Goal: Transaction & Acquisition: Purchase product/service

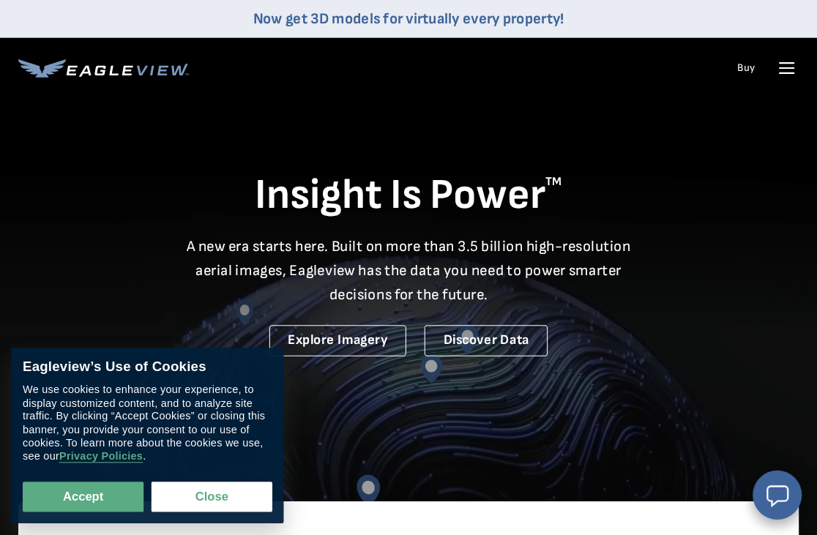
scroll to position [3, 0]
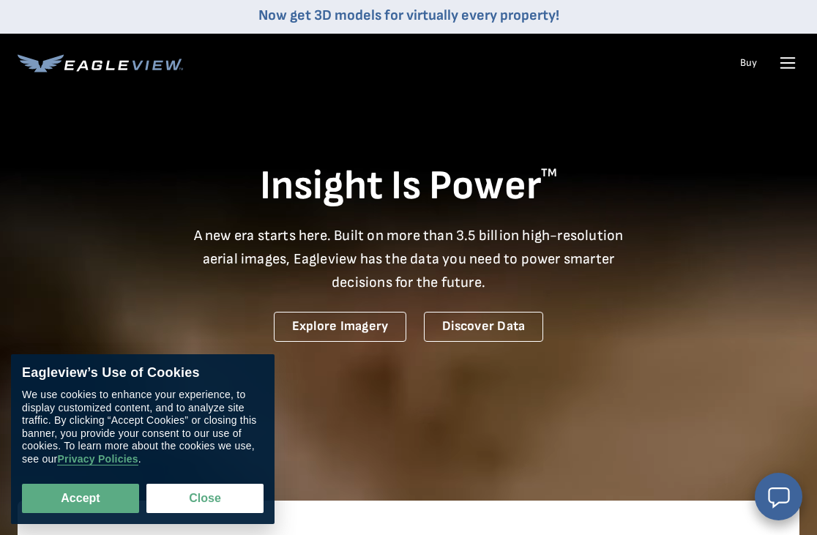
click at [790, 56] on nav "Now get 3D models for virtually every property! Products Solutions Developer Re…" at bounding box center [408, 44] width 817 height 95
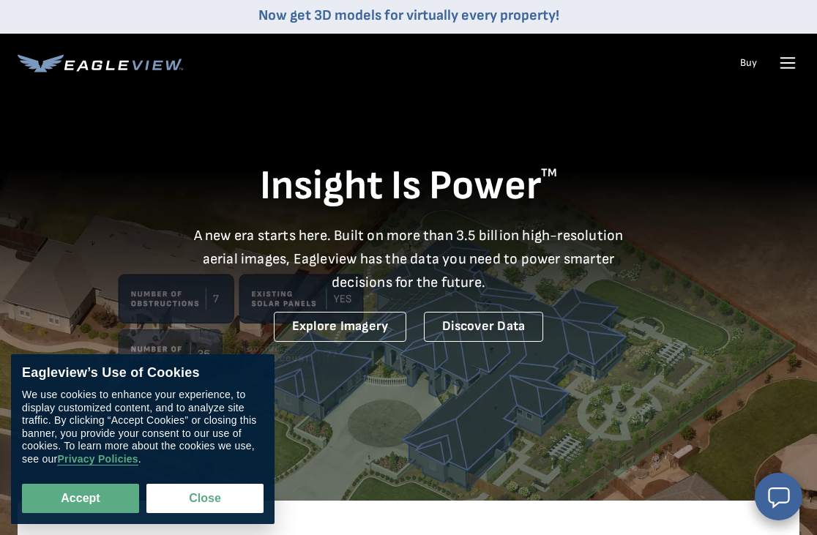
click at [790, 53] on nav "Now get 3D models for virtually every property! Products Solutions Developer Re…" at bounding box center [408, 44] width 817 height 95
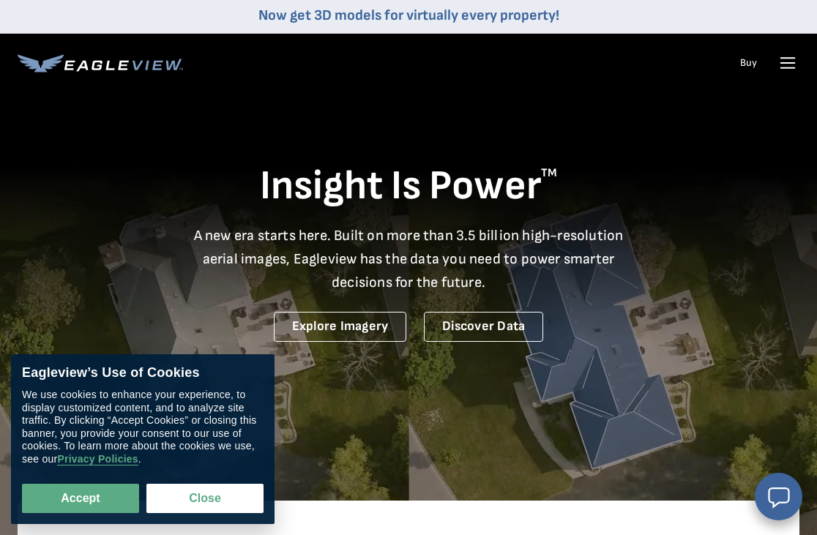
click at [790, 57] on icon at bounding box center [787, 62] width 23 height 23
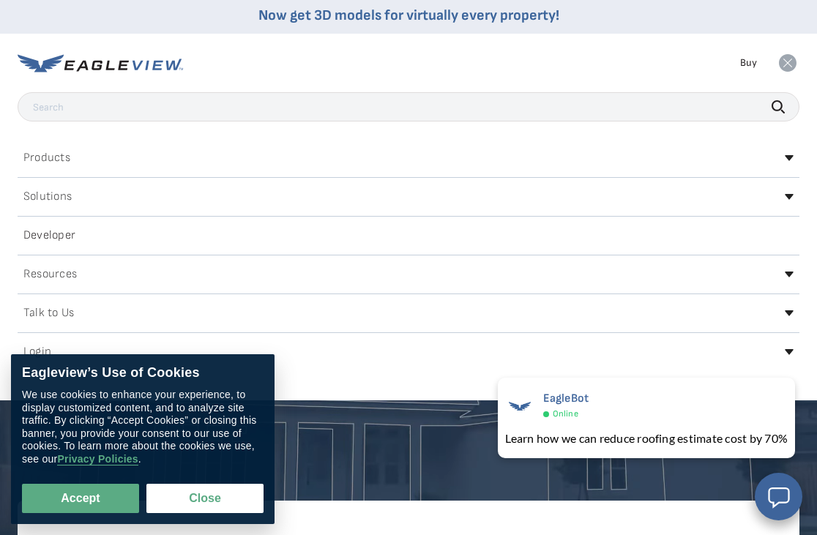
click at [94, 505] on button "Accept" at bounding box center [80, 498] width 117 height 29
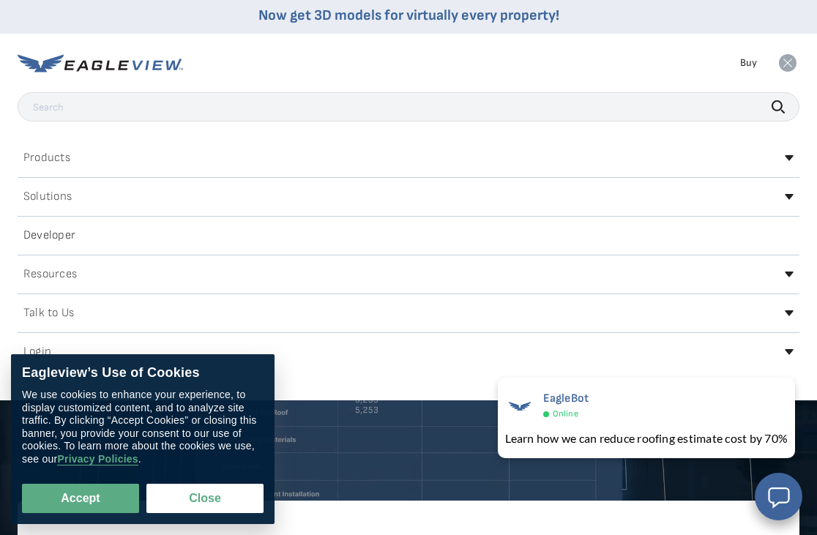
checkbox input "true"
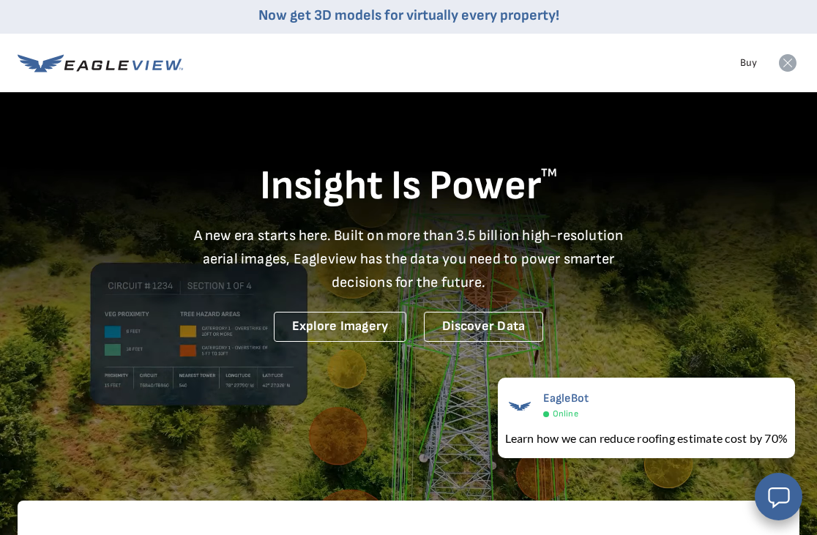
click at [92, 62] on icon at bounding box center [101, 63] width 166 height 18
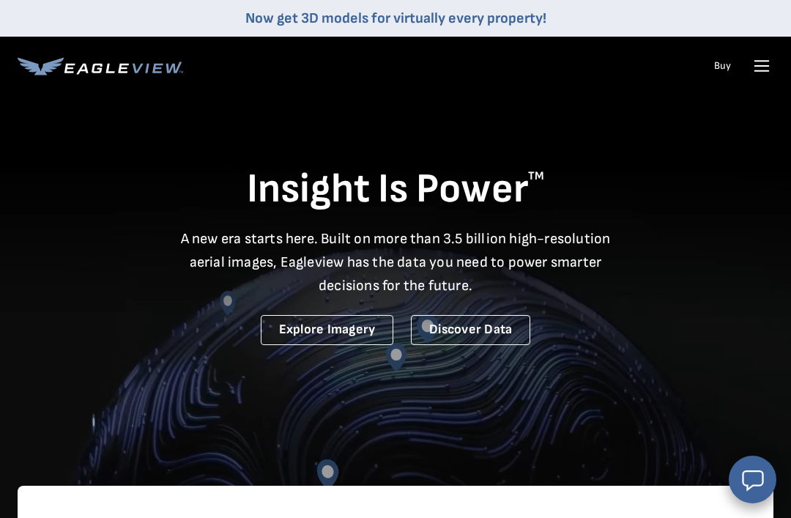
click at [738, 63] on li "Buy" at bounding box center [722, 66] width 31 height 22
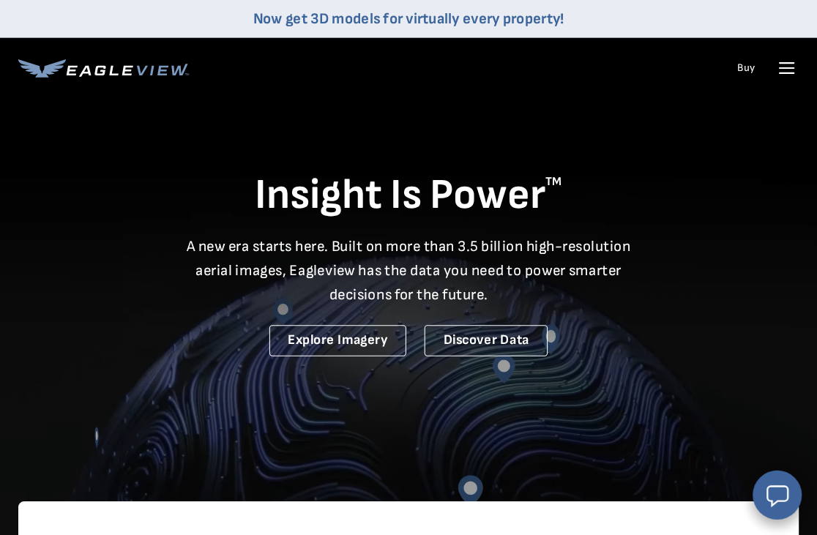
scroll to position [3, 0]
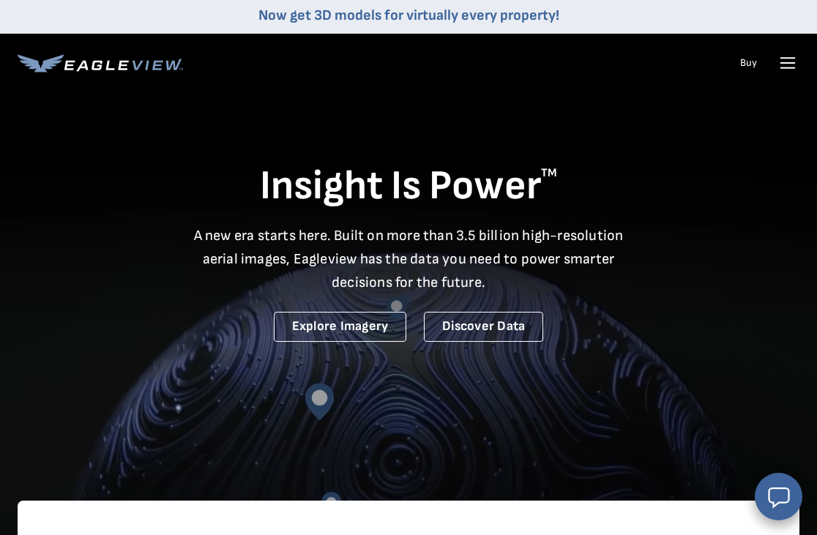
click at [779, 63] on icon at bounding box center [787, 62] width 23 height 23
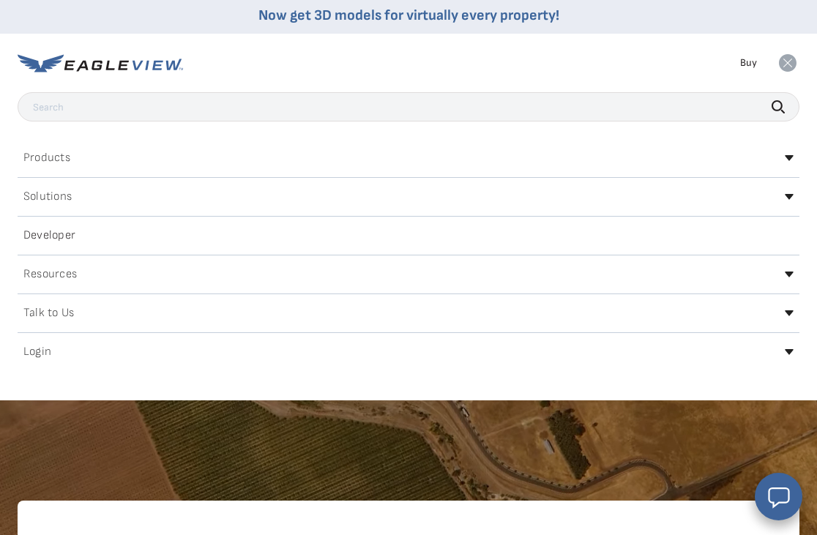
click at [41, 352] on h2 "Login" at bounding box center [37, 352] width 28 height 12
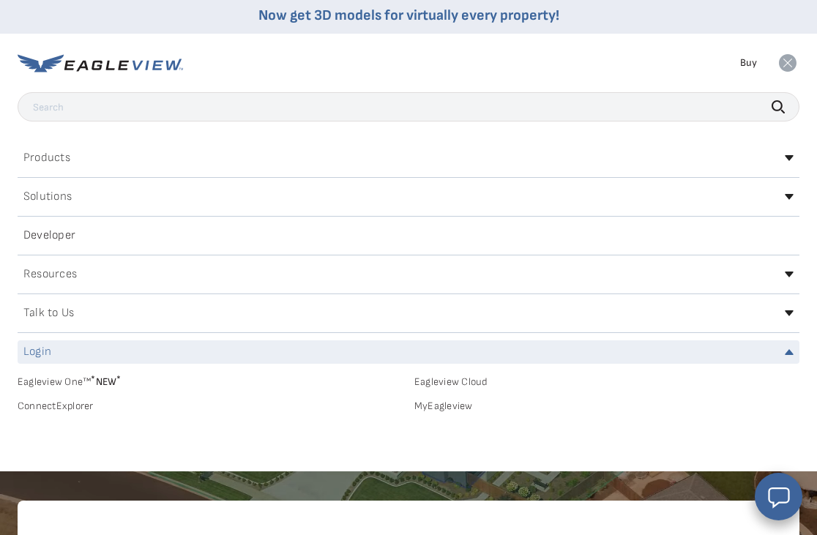
click at [450, 406] on link "MyEagleview" at bounding box center [607, 406] width 385 height 13
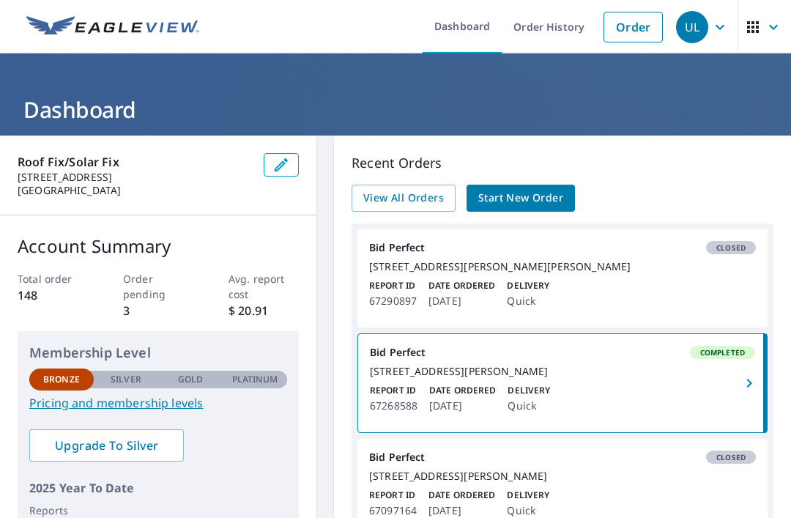
click at [631, 15] on link "Order" at bounding box center [632, 27] width 59 height 31
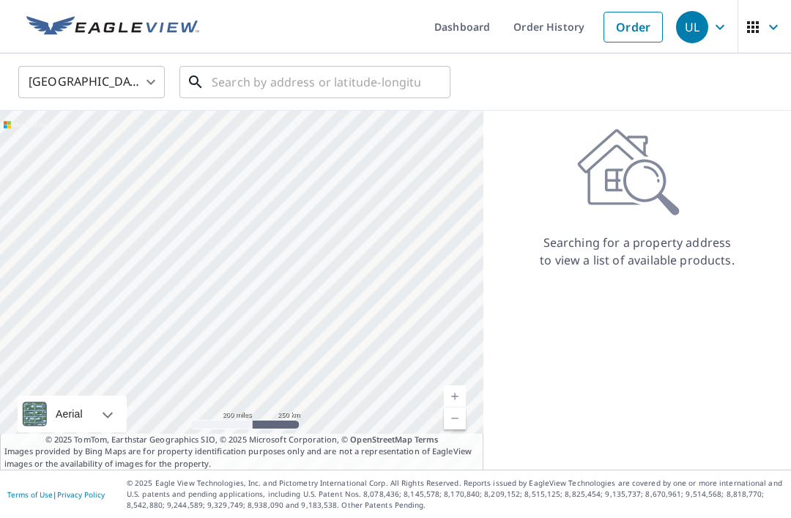
click at [251, 75] on input "text" at bounding box center [316, 82] width 209 height 41
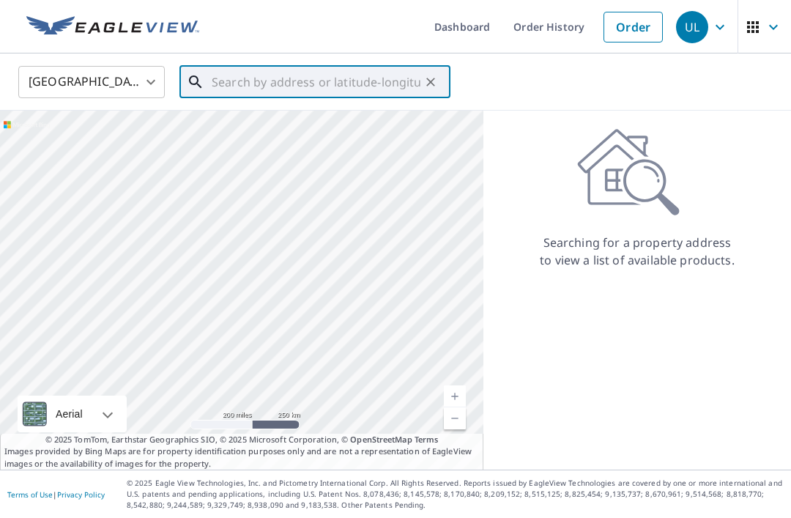
click at [260, 78] on input "text" at bounding box center [316, 82] width 209 height 41
click at [259, 77] on input "text" at bounding box center [316, 82] width 209 height 41
paste input "17211 [GEOGRAPHIC_DATA]"
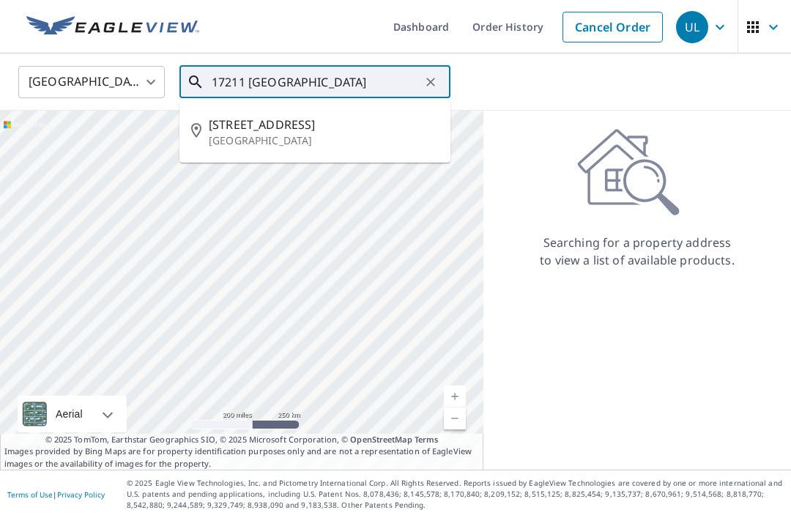
click at [340, 135] on p "[GEOGRAPHIC_DATA]" at bounding box center [324, 140] width 230 height 15
type input "[STREET_ADDRESS]"
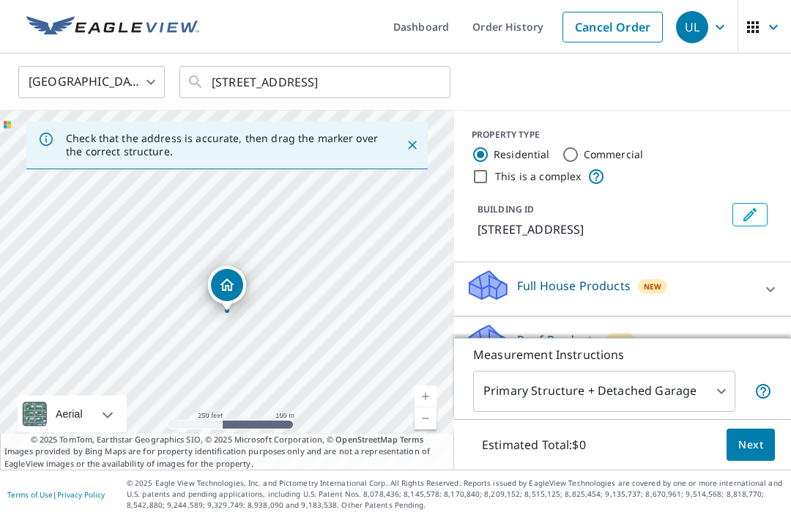
click at [632, 349] on div "Roof Products New" at bounding box center [609, 343] width 287 height 42
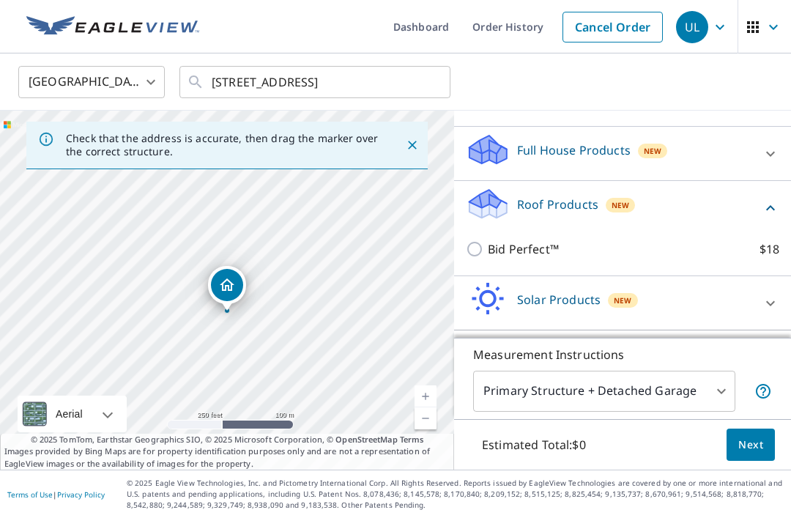
click at [468, 249] on input "Bid Perfect™ $18" at bounding box center [477, 249] width 22 height 18
checkbox input "true"
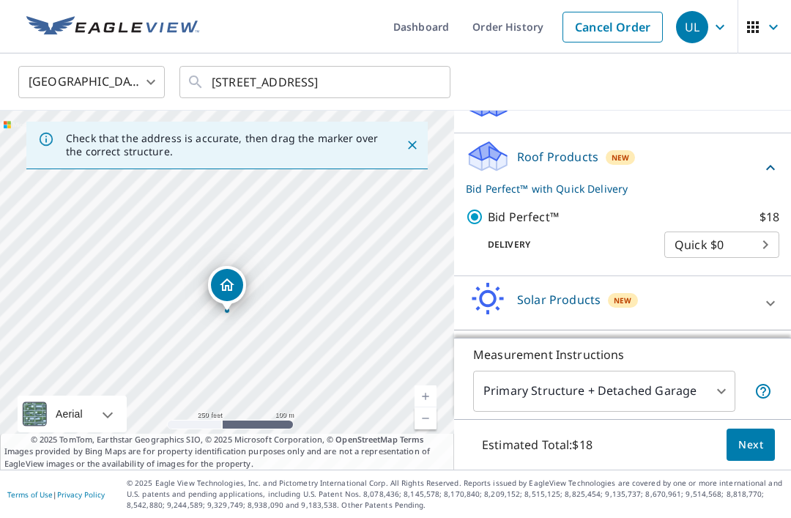
scroll to position [47, 0]
click at [751, 457] on button "Next" at bounding box center [751, 444] width 48 height 33
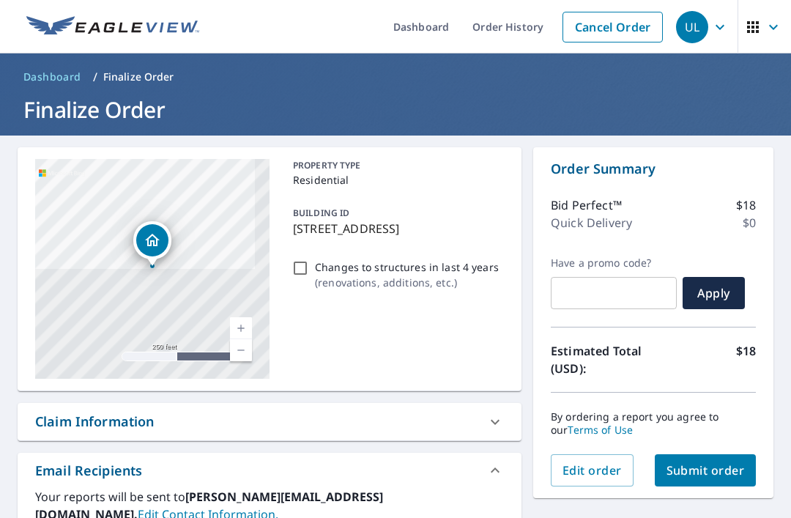
click at [721, 462] on span "Submit order" at bounding box center [705, 470] width 78 height 16
